Goal: Task Accomplishment & Management: Manage account settings

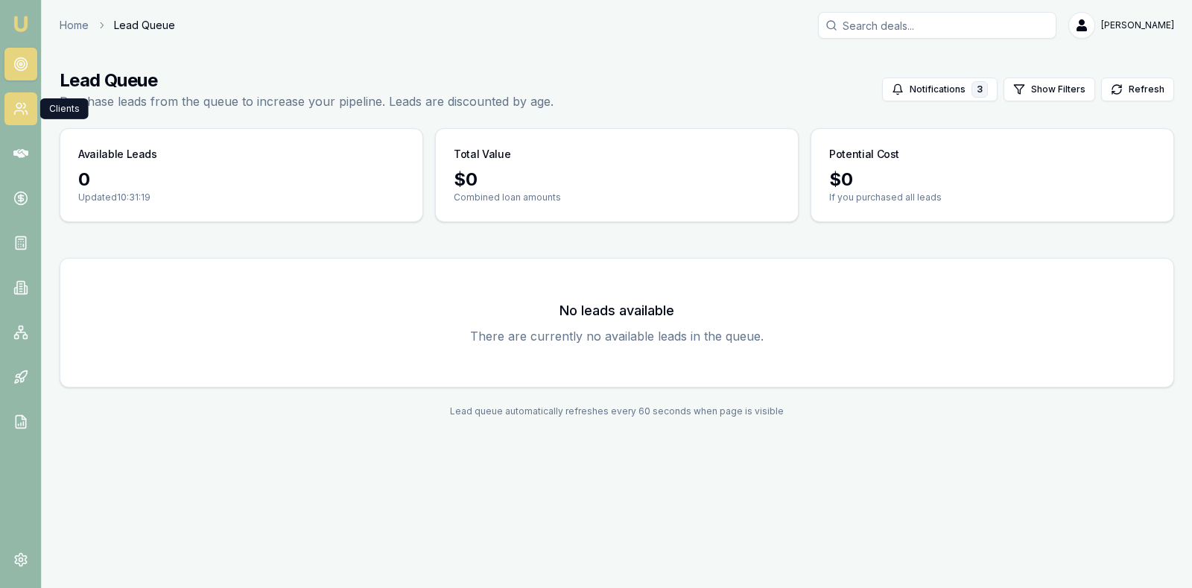
click at [22, 101] on icon at bounding box center [20, 108] width 15 height 15
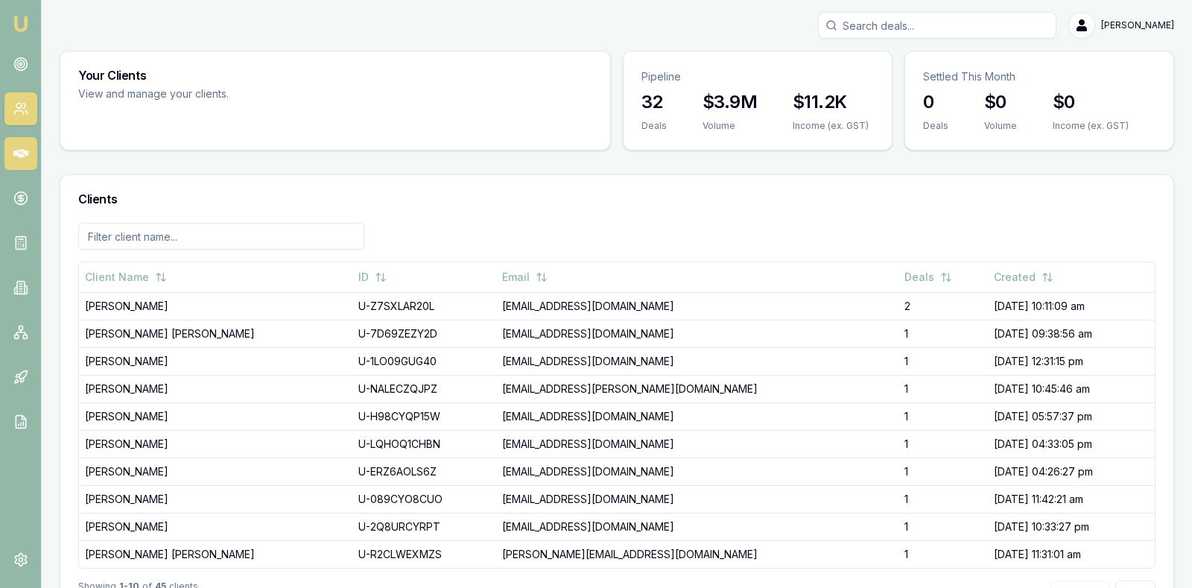
click at [22, 154] on icon at bounding box center [20, 153] width 15 height 9
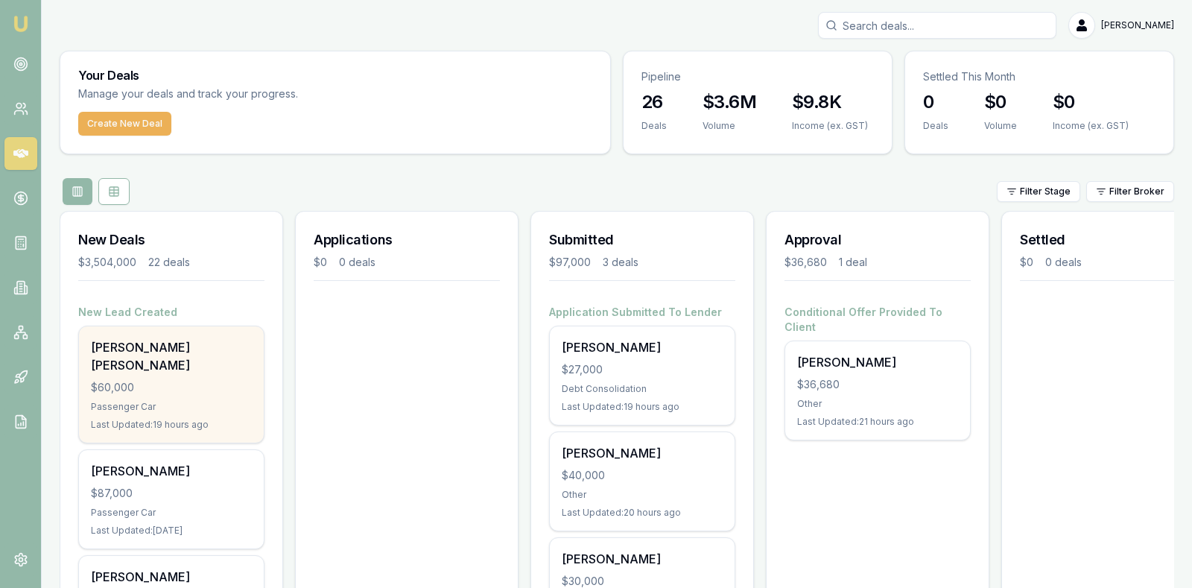
click at [148, 380] on div "$60,000" at bounding box center [171, 387] width 161 height 15
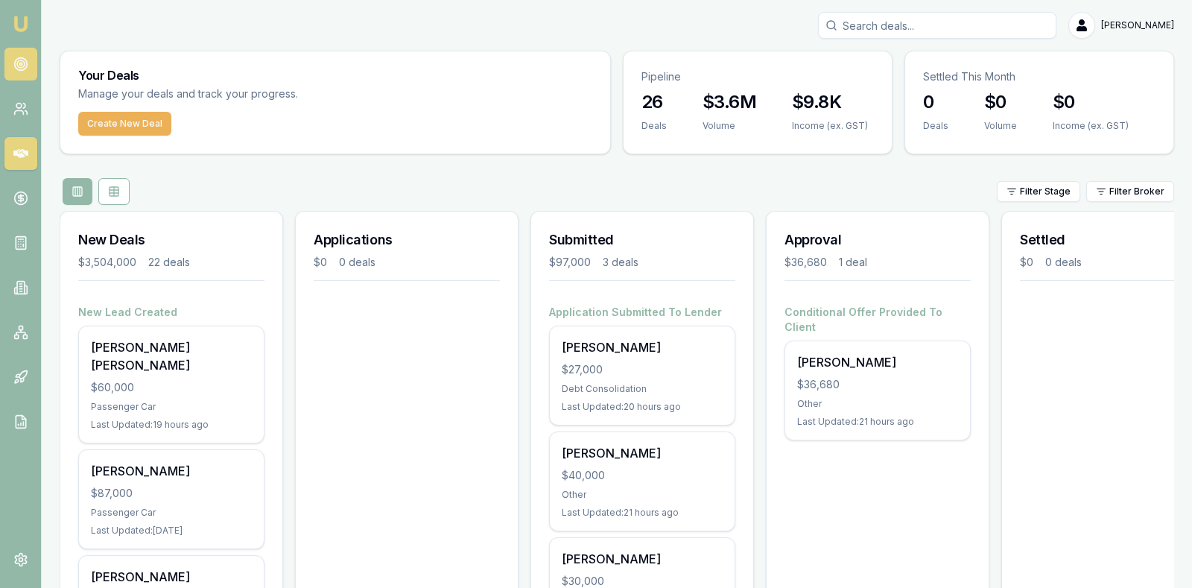
click at [16, 60] on icon at bounding box center [20, 64] width 15 height 15
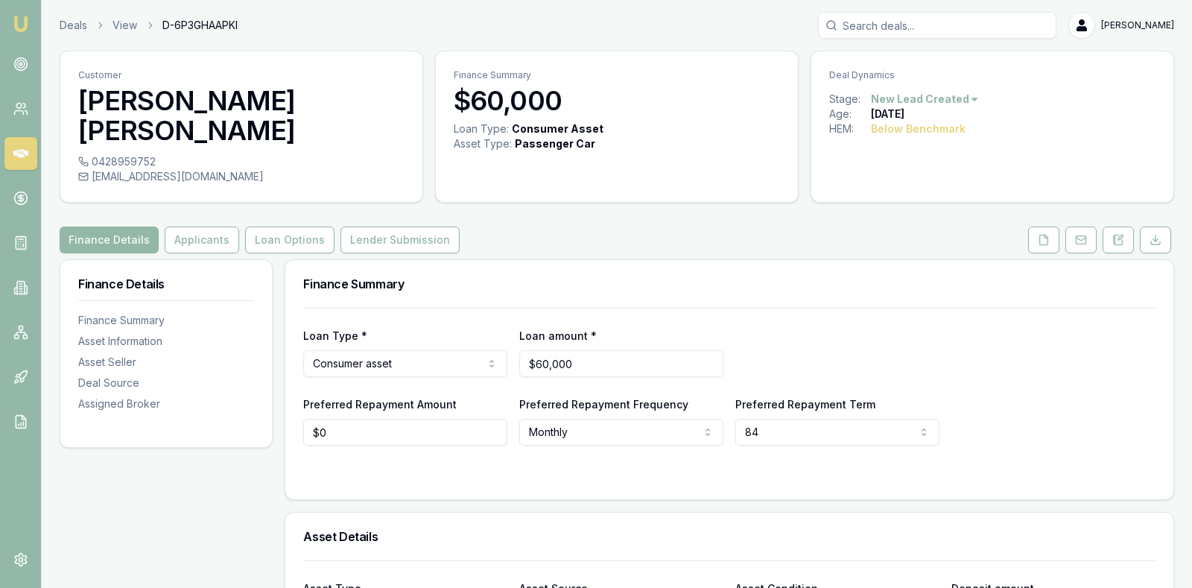
click at [977, 326] on div "Loan Type * Consumer asset Consumer loan Consumer asset Commercial loan Commerc…" at bounding box center [729, 351] width 852 height 51
click at [197, 226] on button "Applicants" at bounding box center [202, 239] width 74 height 27
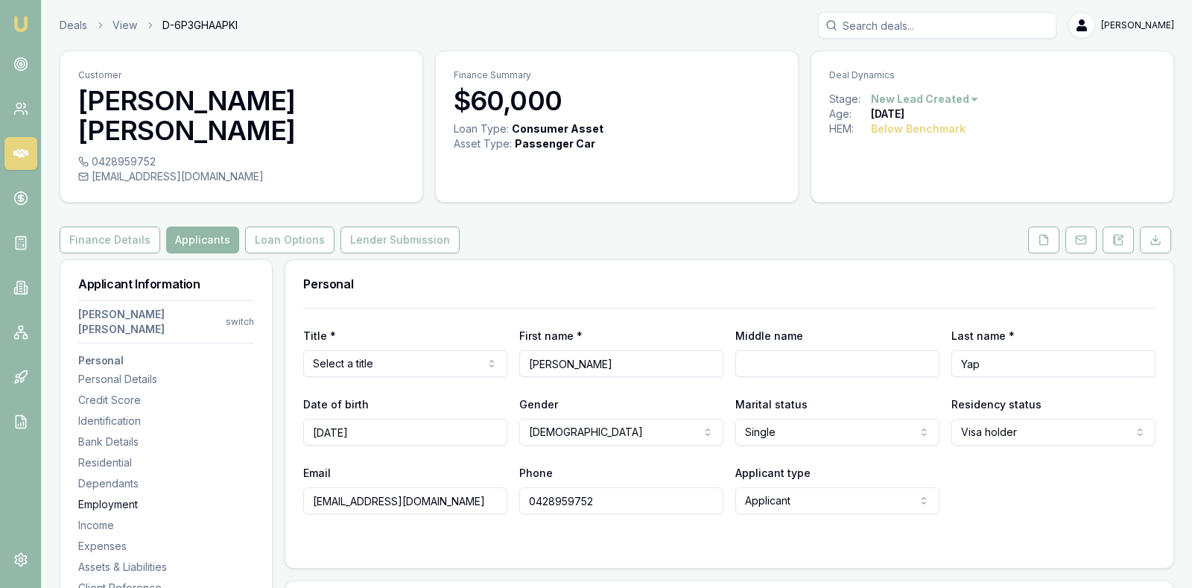
click at [127, 497] on div "Employment" at bounding box center [166, 504] width 176 height 15
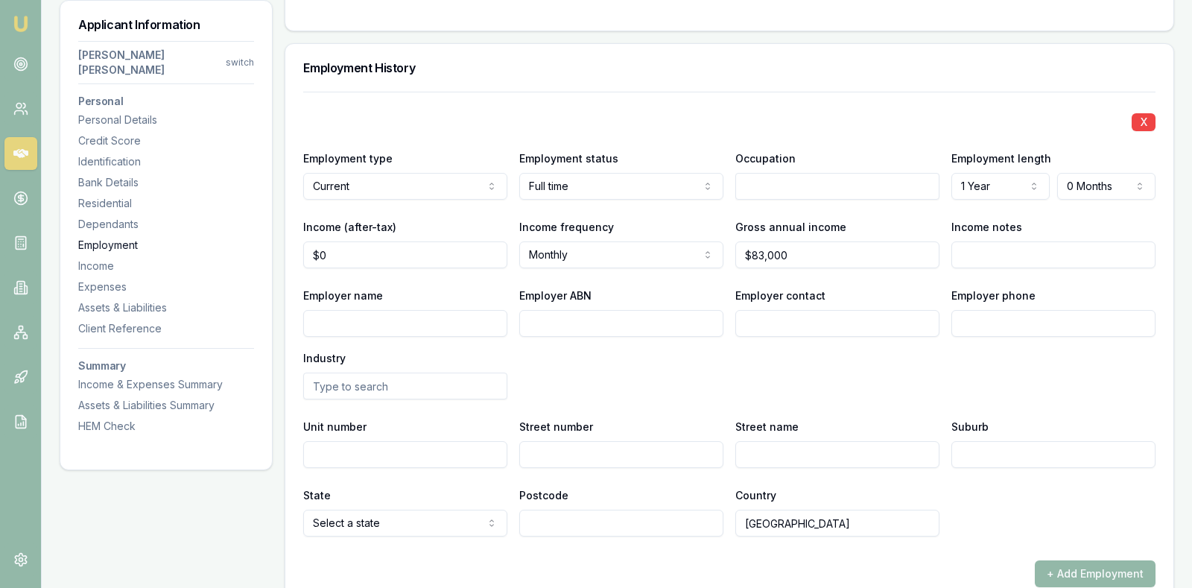
scroll to position [1996, 0]
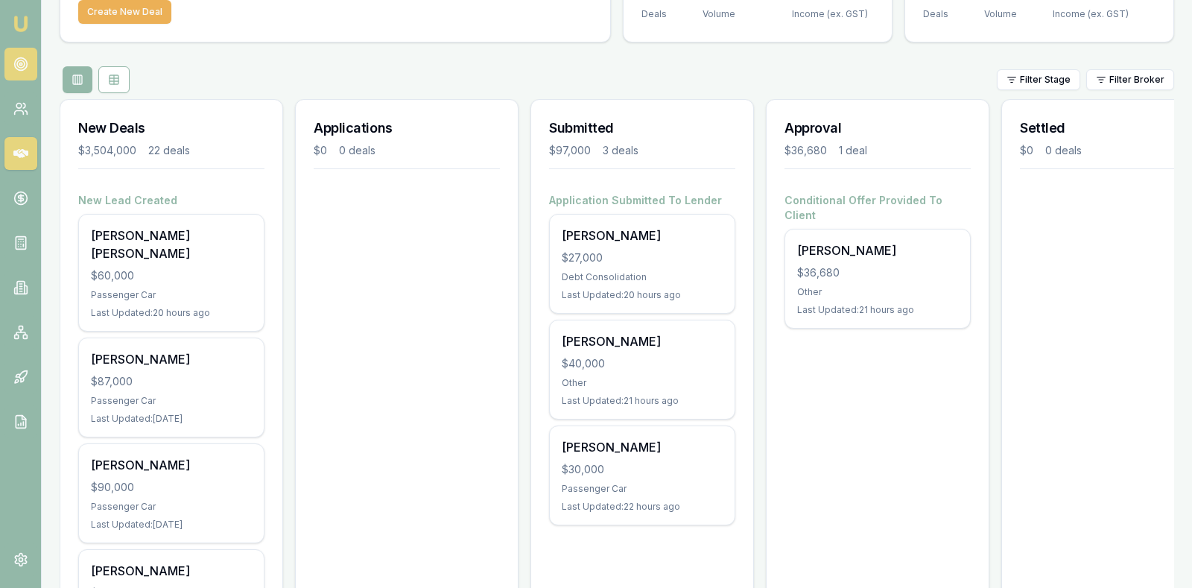
click at [17, 68] on icon at bounding box center [20, 64] width 15 height 15
